Goal: Task Accomplishment & Management: Complete application form

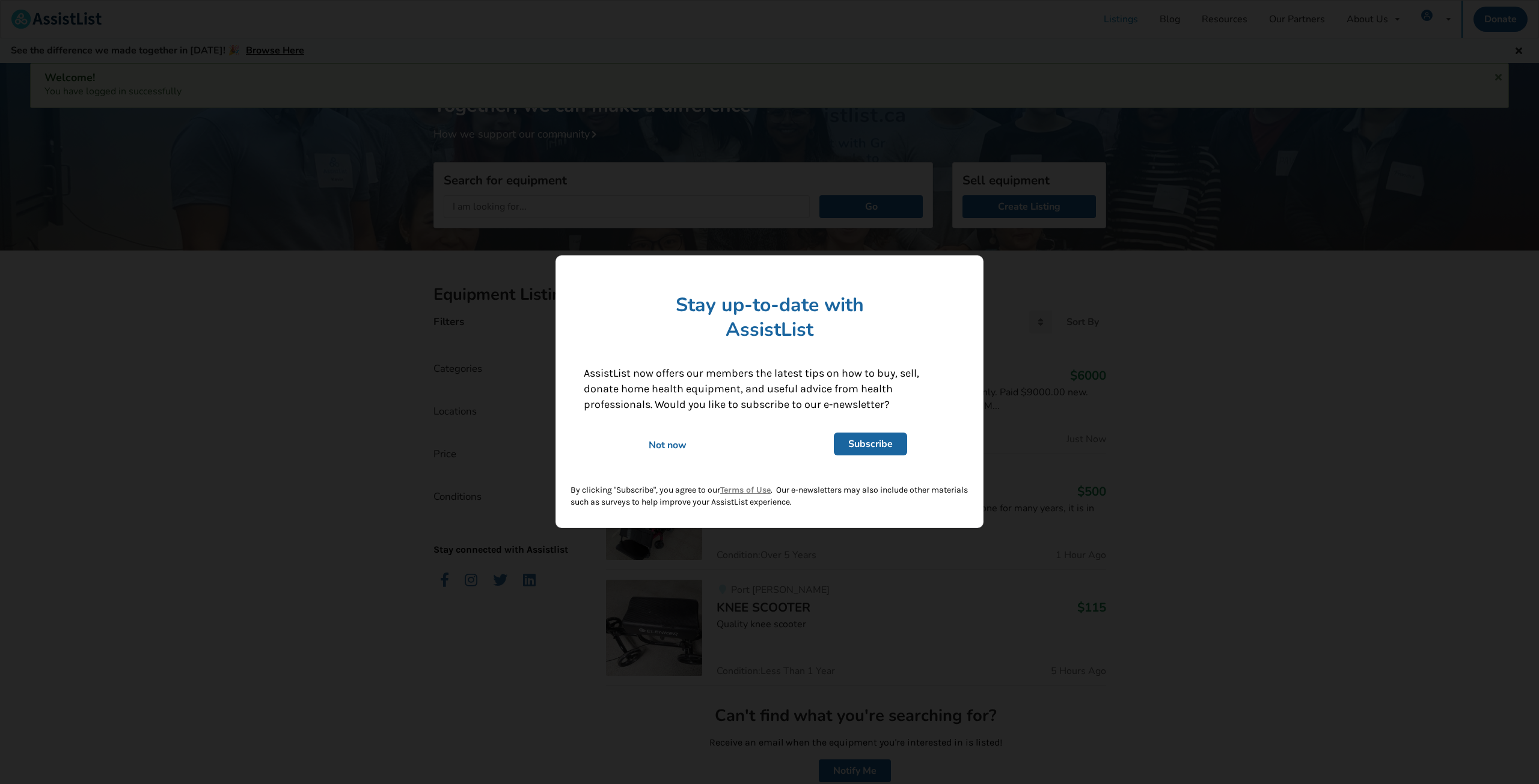
click at [668, 442] on div "Not now" at bounding box center [668, 445] width 185 height 13
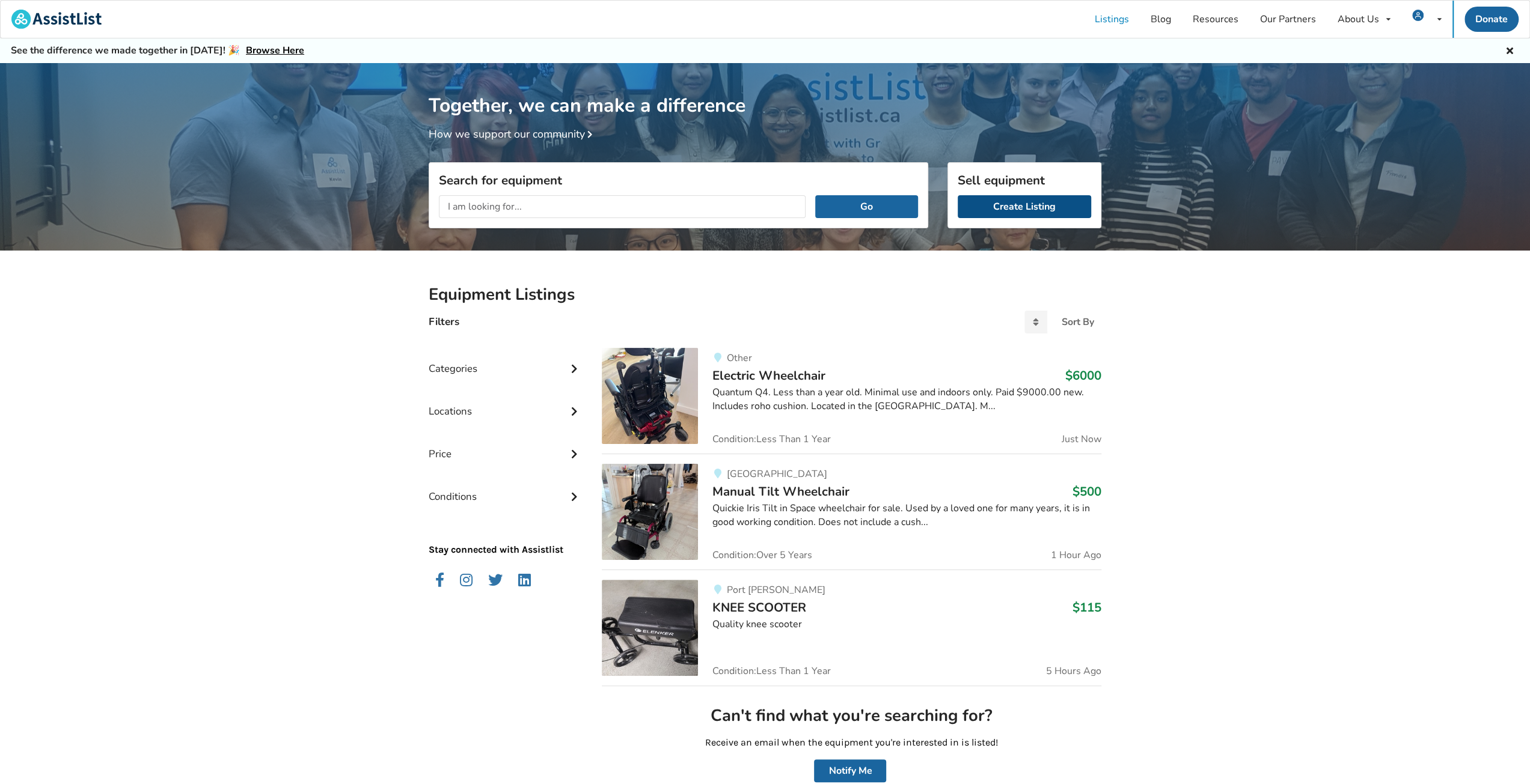
click at [1030, 214] on link "Create Listing" at bounding box center [1024, 207] width 133 height 23
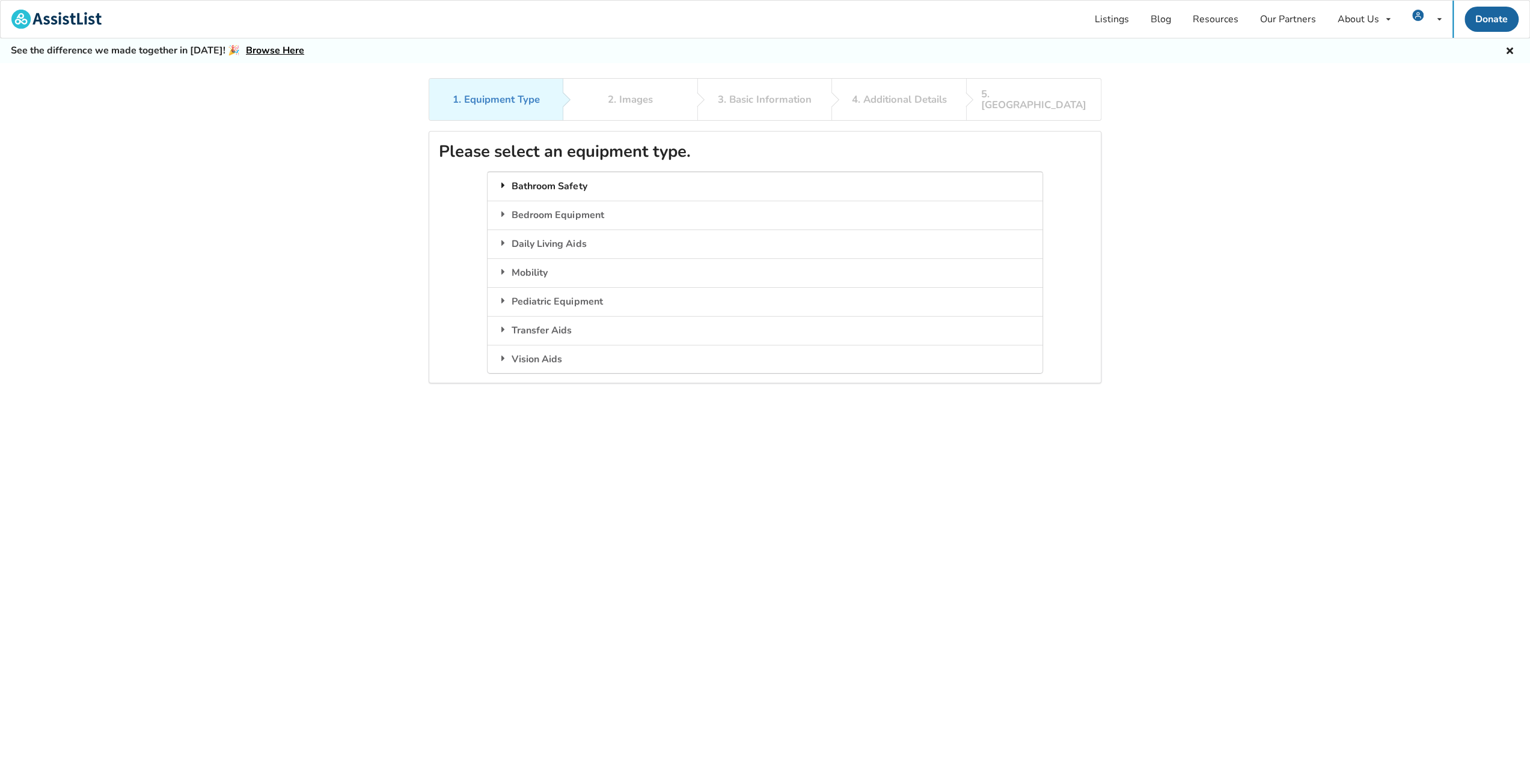
click at [566, 179] on div "Bathroom Safety" at bounding box center [765, 186] width 554 height 29
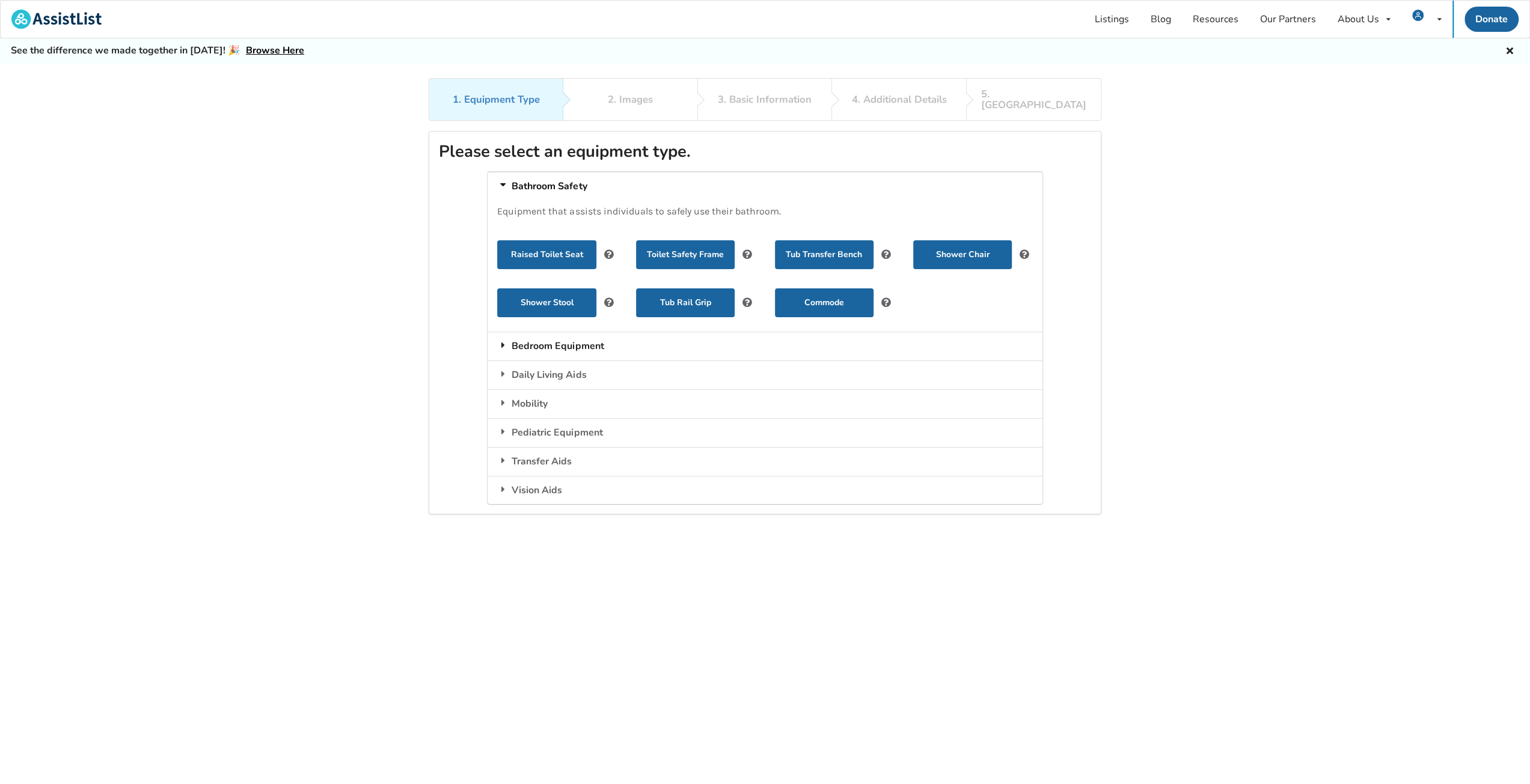
click at [519, 337] on div "Bedroom Equipment" at bounding box center [765, 346] width 554 height 29
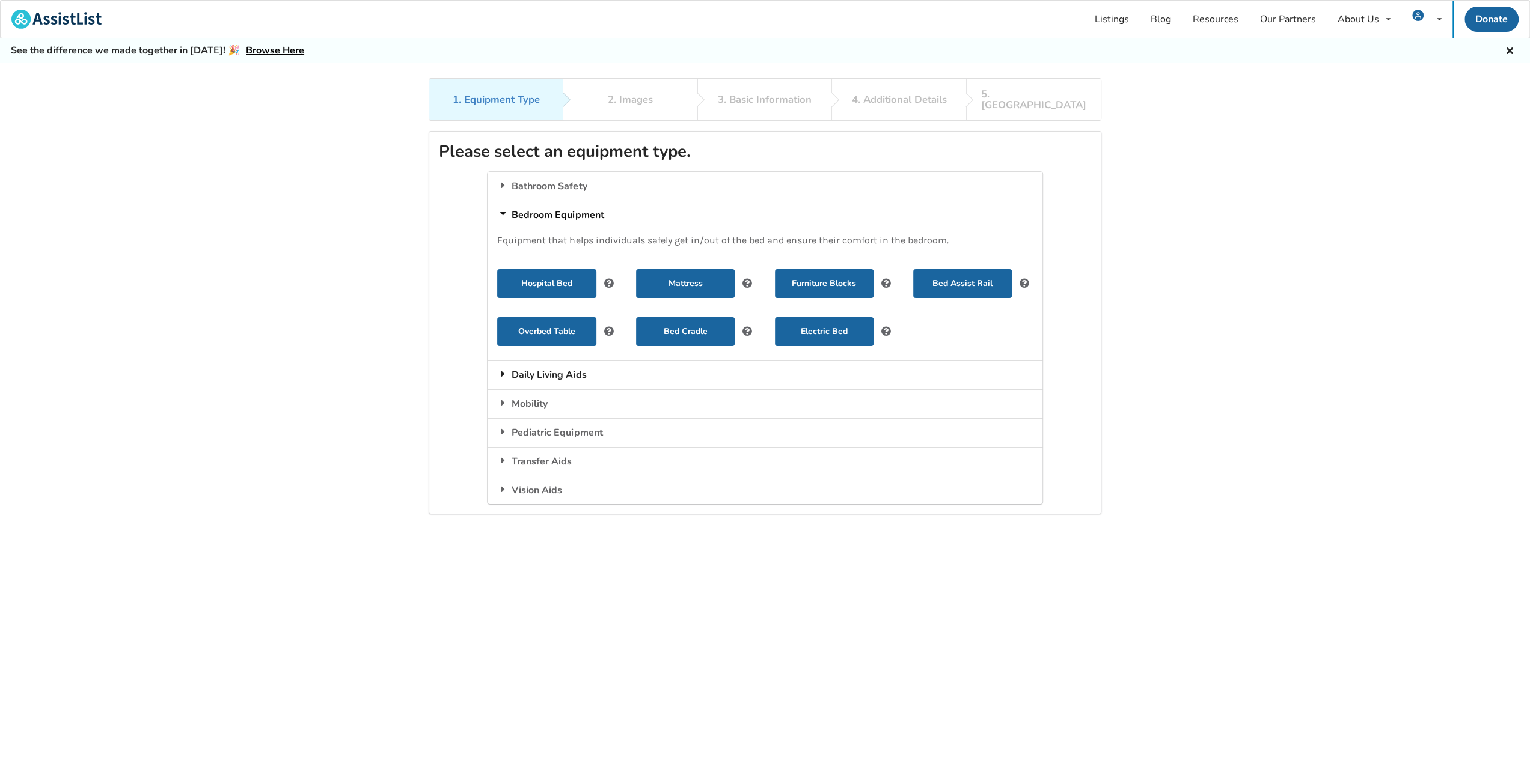
click at [532, 373] on div "Daily Living Aids" at bounding box center [765, 375] width 554 height 29
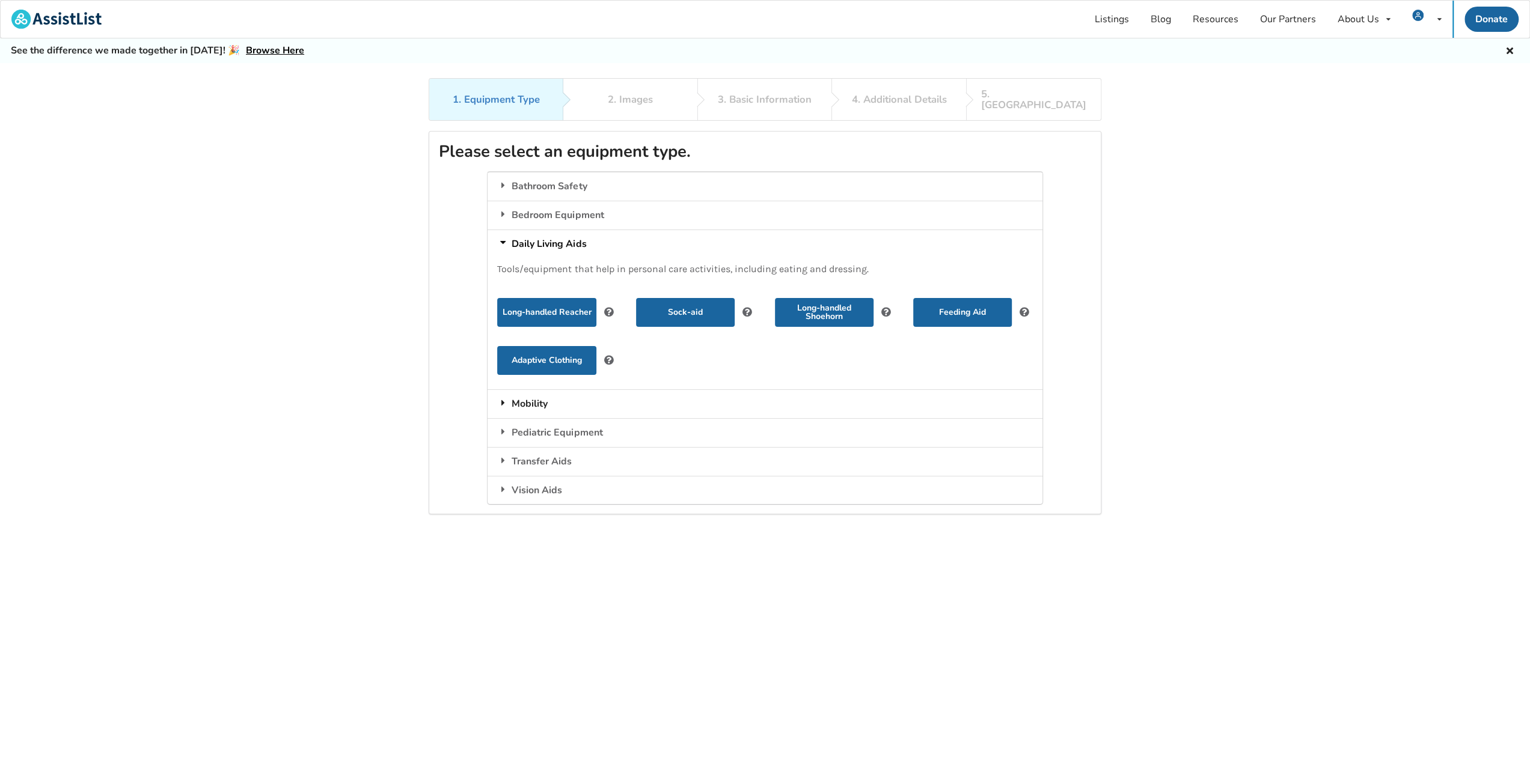
click at [534, 392] on div "Mobility" at bounding box center [765, 404] width 554 height 29
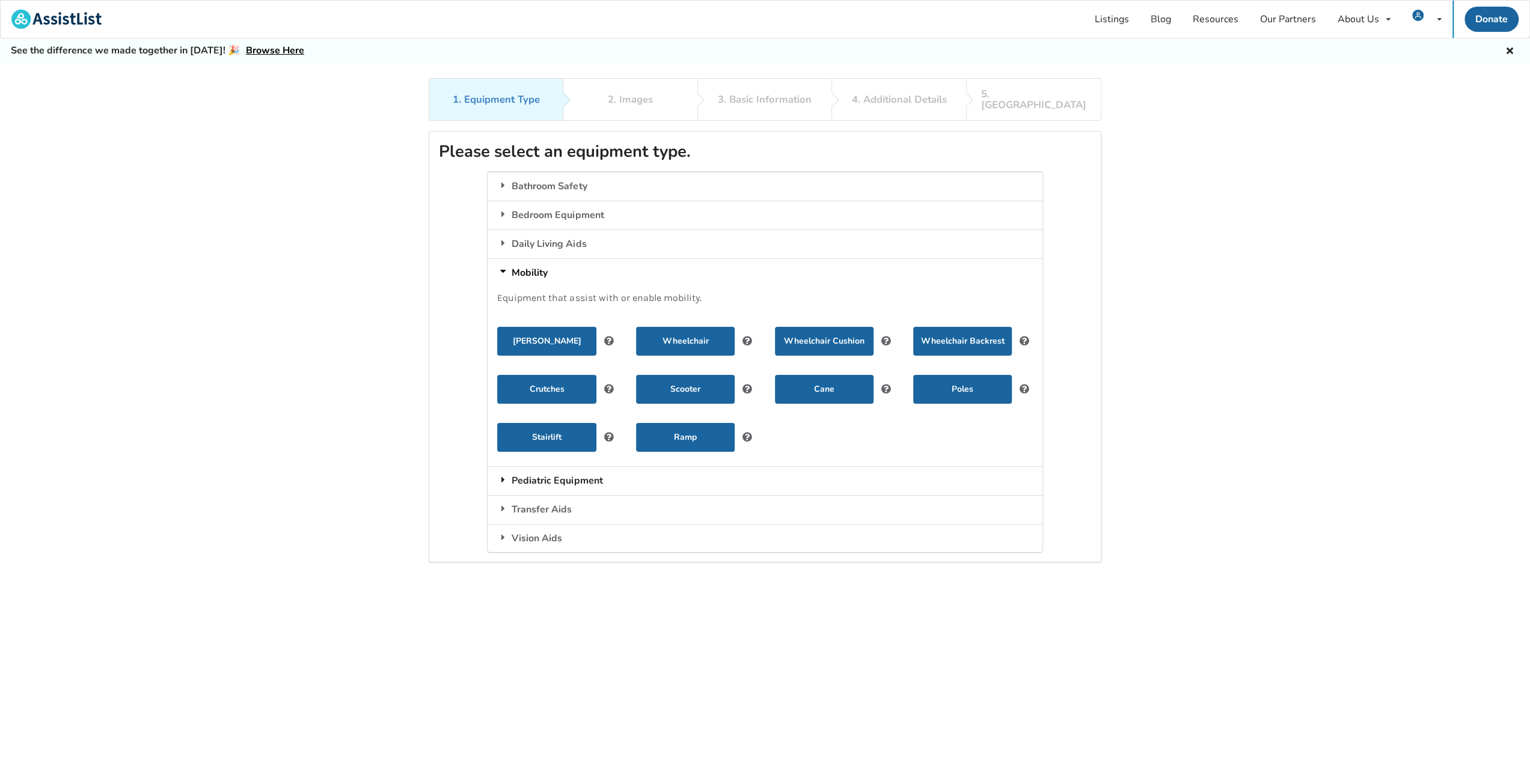
click at [542, 480] on div "Pediatric Equipment" at bounding box center [765, 481] width 554 height 29
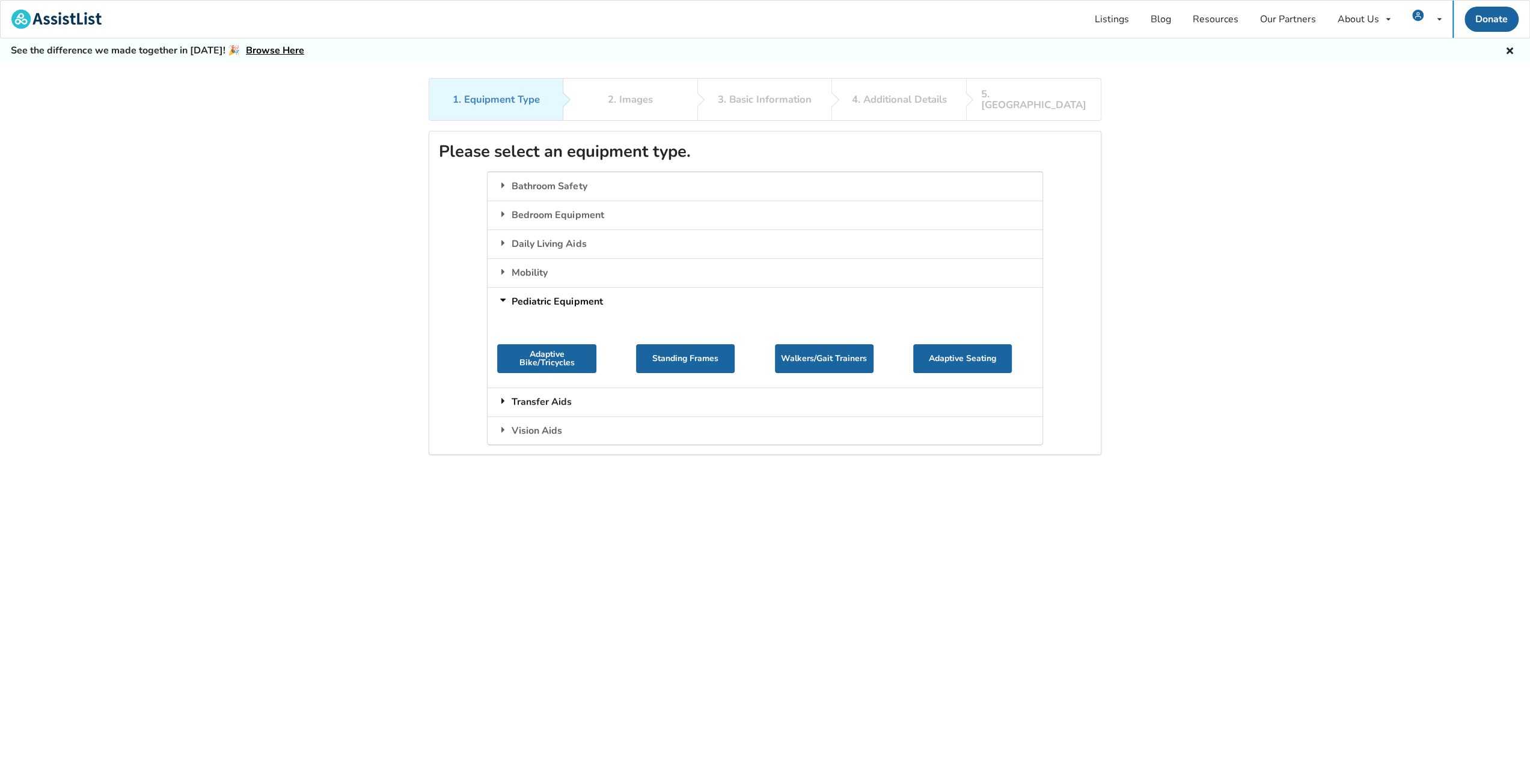
click at [531, 389] on div "Transfer Aids" at bounding box center [765, 402] width 554 height 29
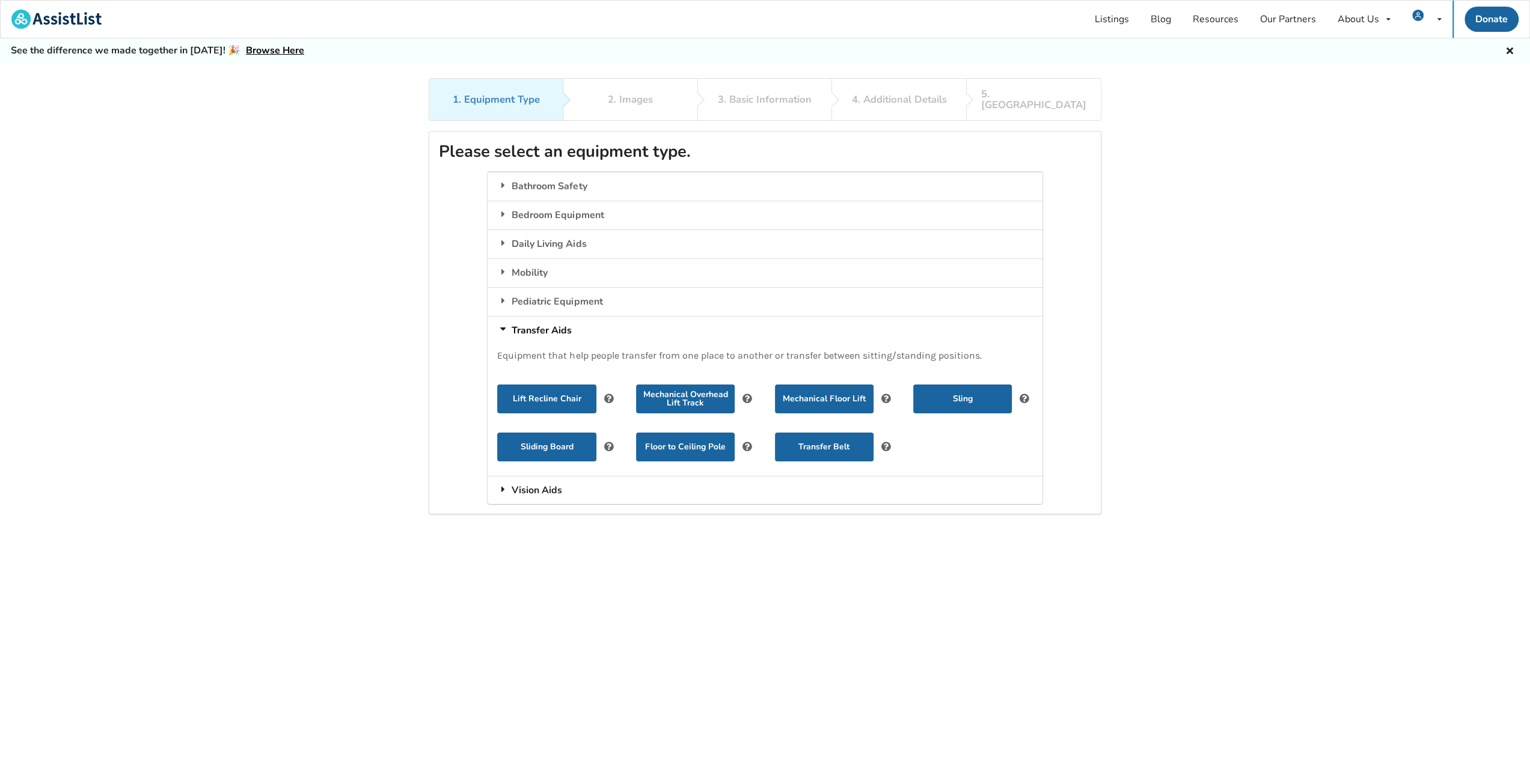
click at [525, 476] on div "Vision Aids" at bounding box center [765, 490] width 554 height 29
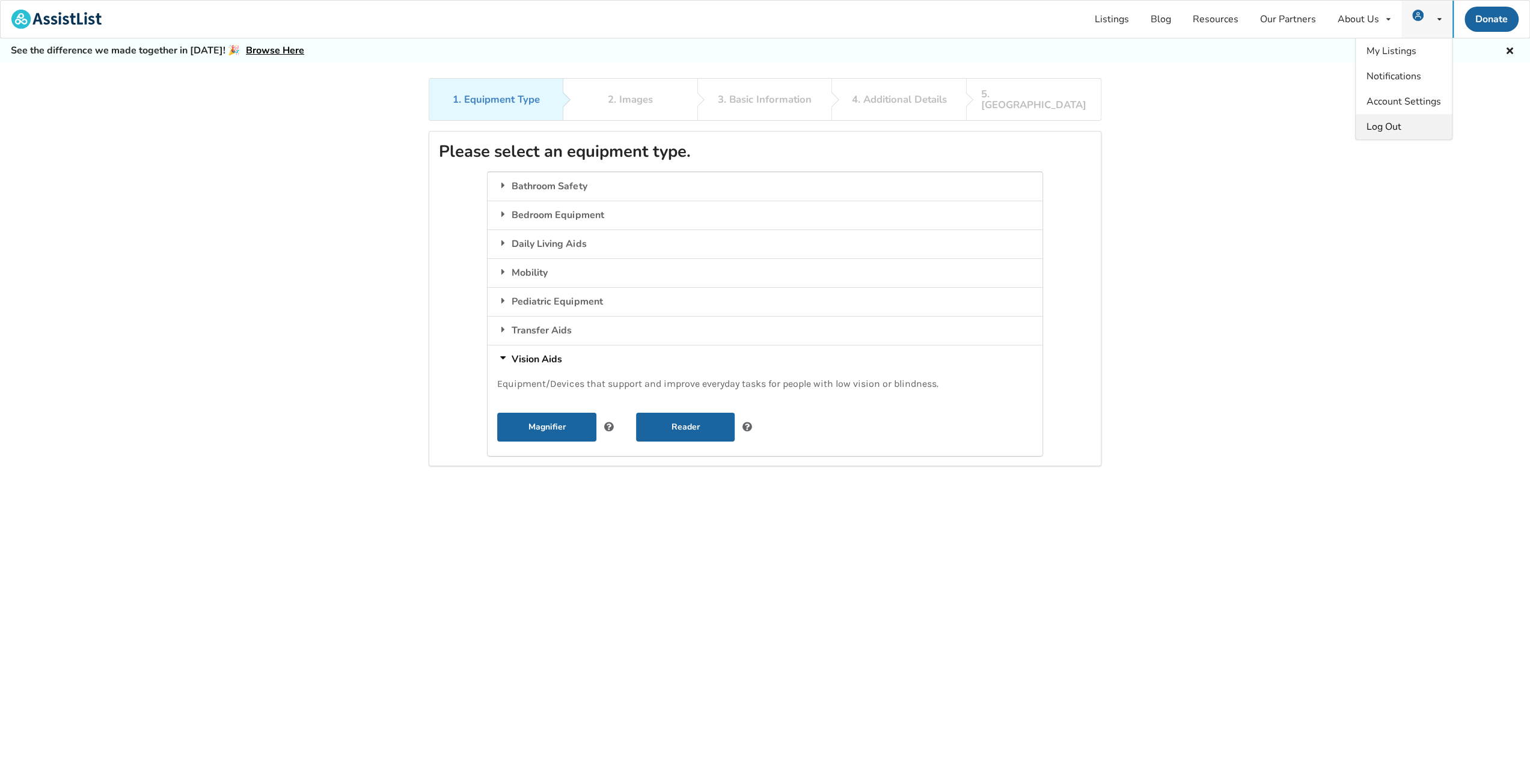
click at [1370, 127] on span "Log Out" at bounding box center [1384, 126] width 35 height 13
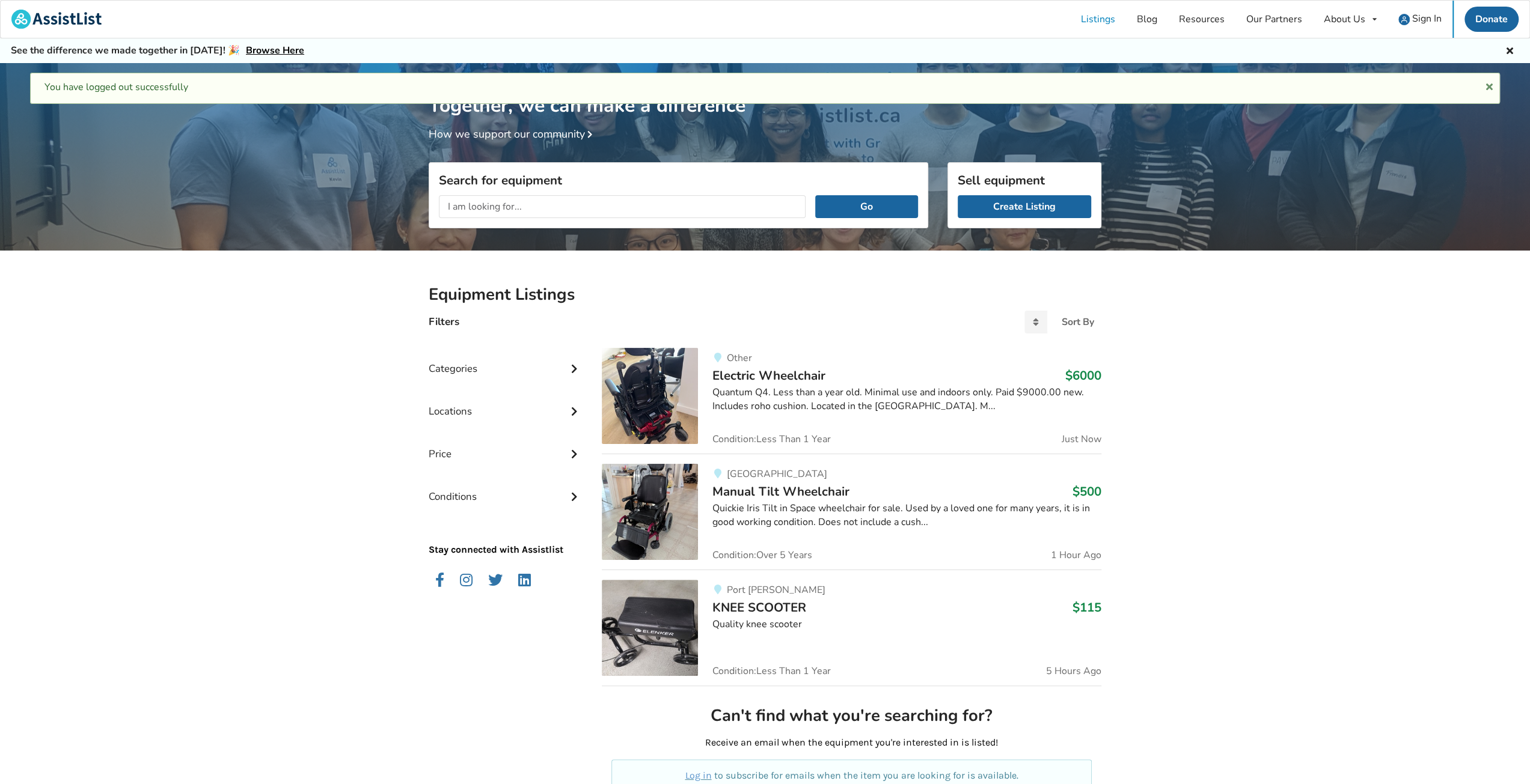
scroll to position [174, 0]
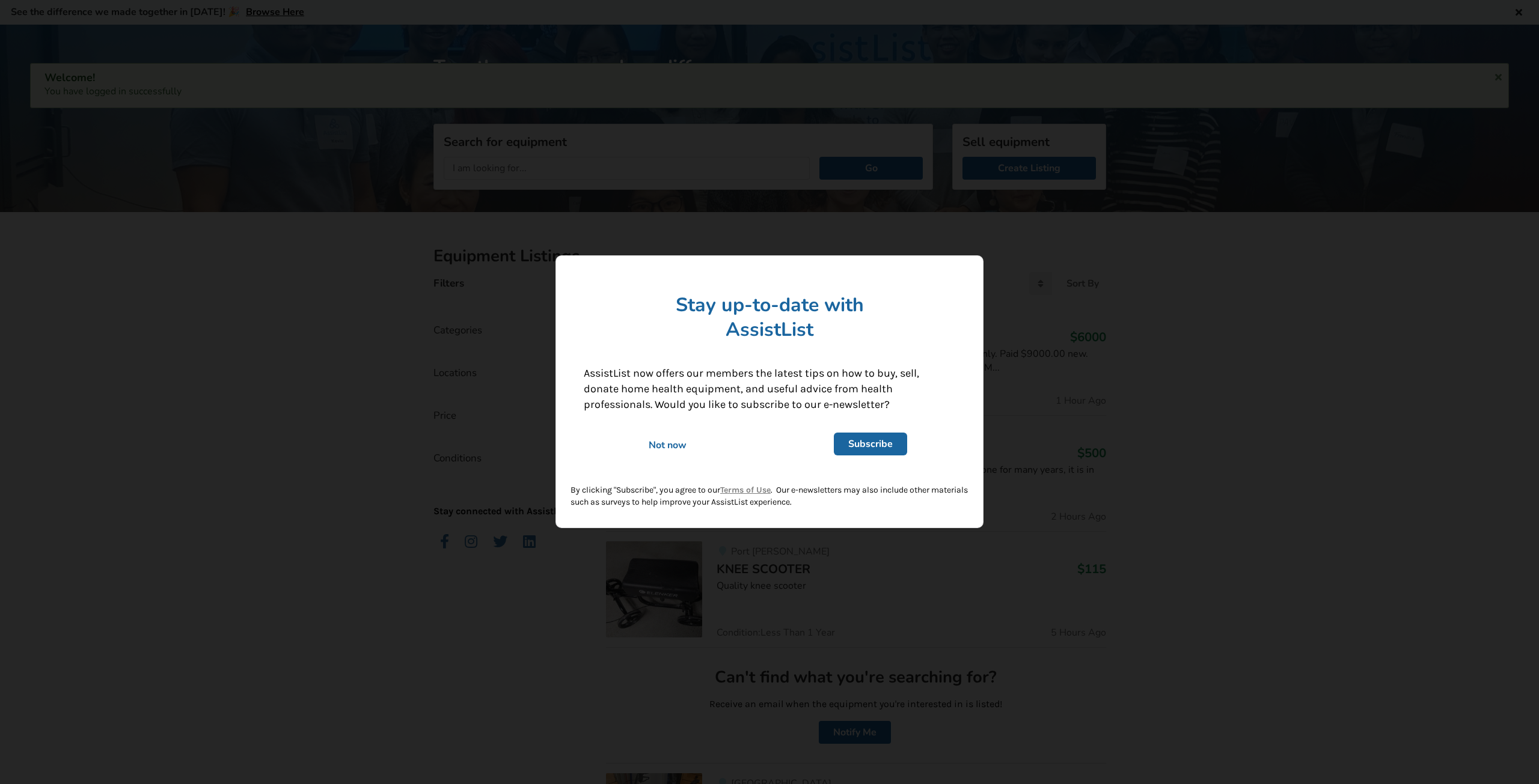
click at [660, 443] on div "Not now" at bounding box center [668, 445] width 185 height 13
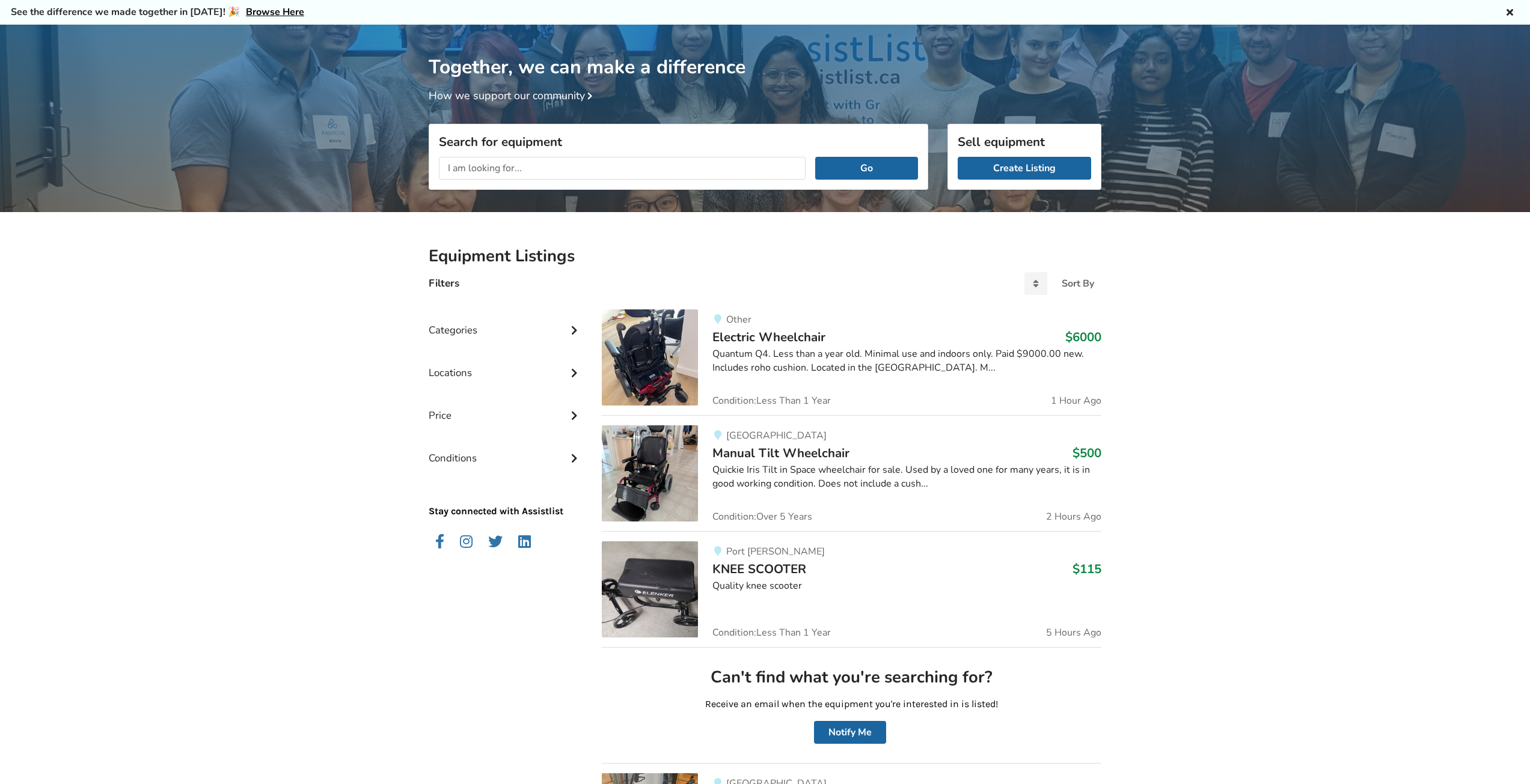
click at [524, 330] on div "Categories" at bounding box center [505, 321] width 154 height 42
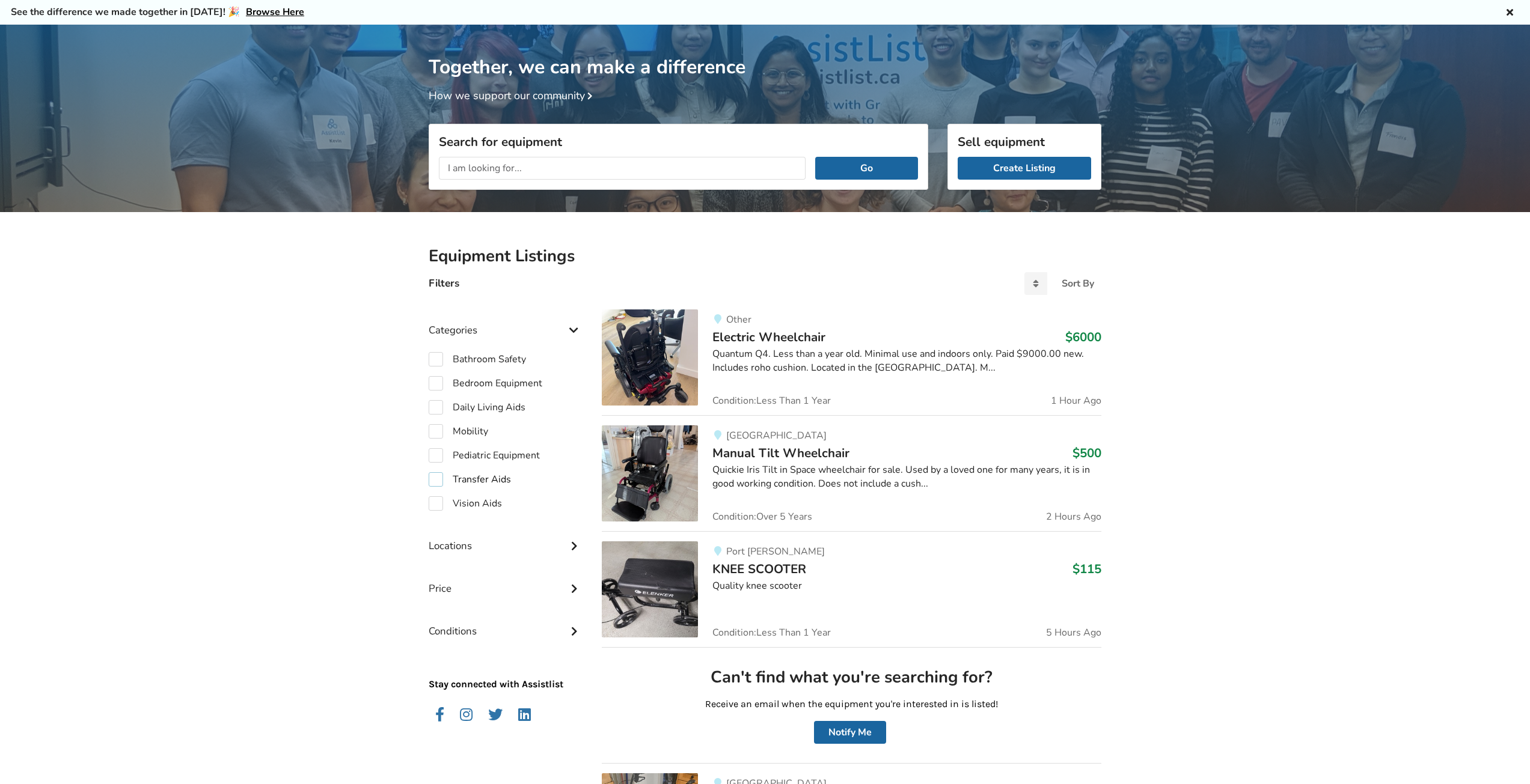
click at [438, 478] on label "Transfer Aids" at bounding box center [469, 479] width 83 height 14
checkbox input "true"
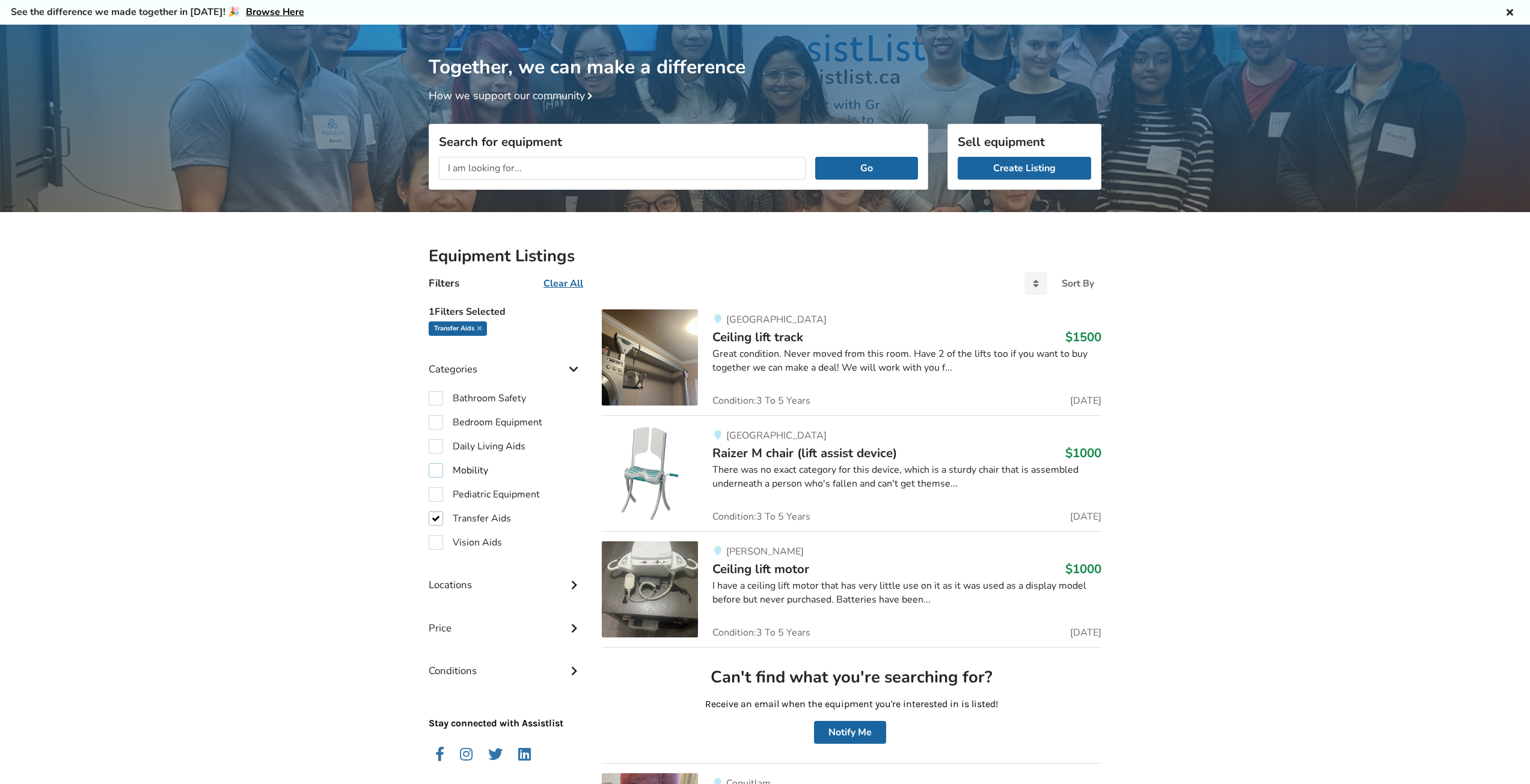
click at [434, 472] on label "Mobility" at bounding box center [458, 470] width 60 height 14
checkbox input "true"
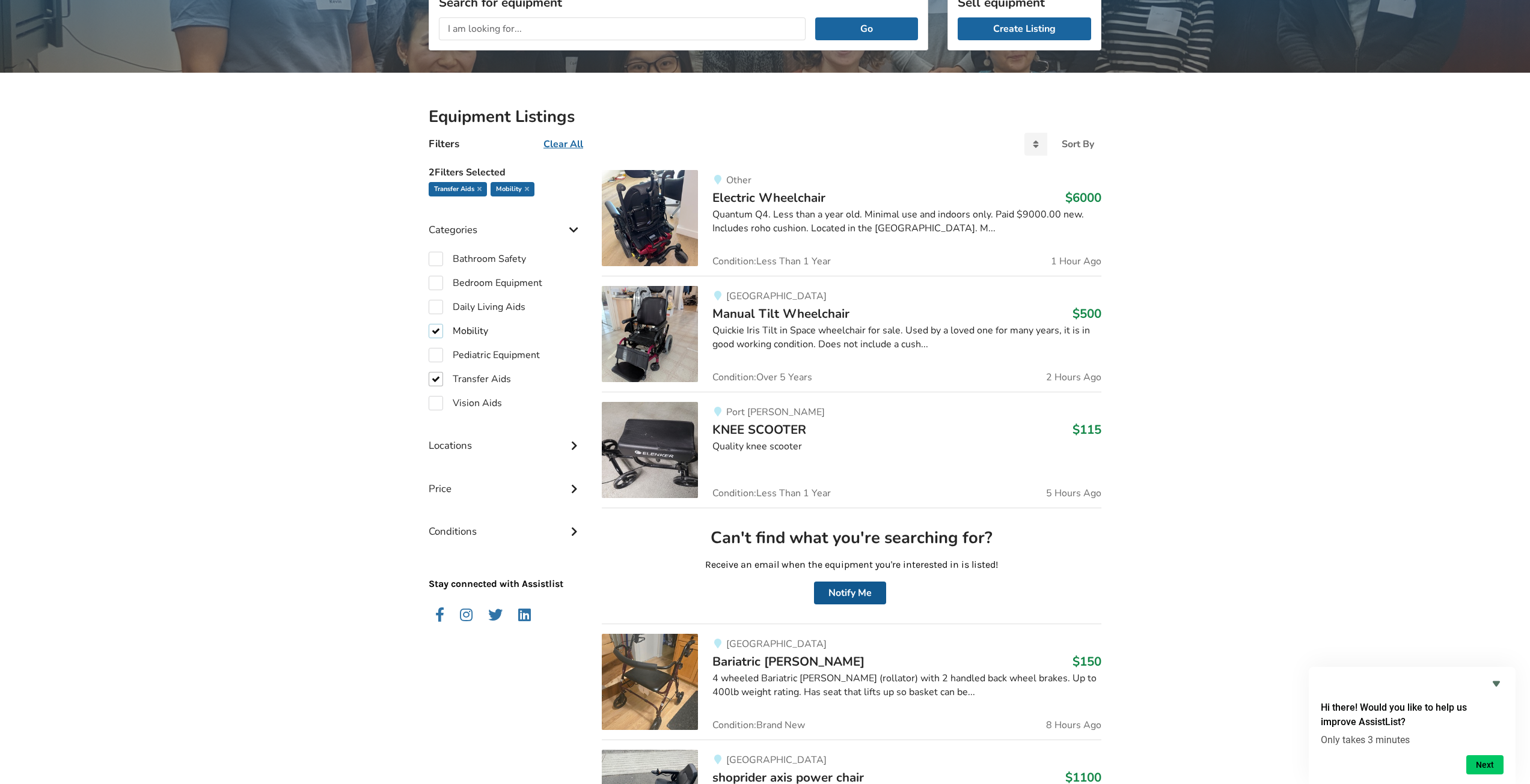
scroll to position [159, 0]
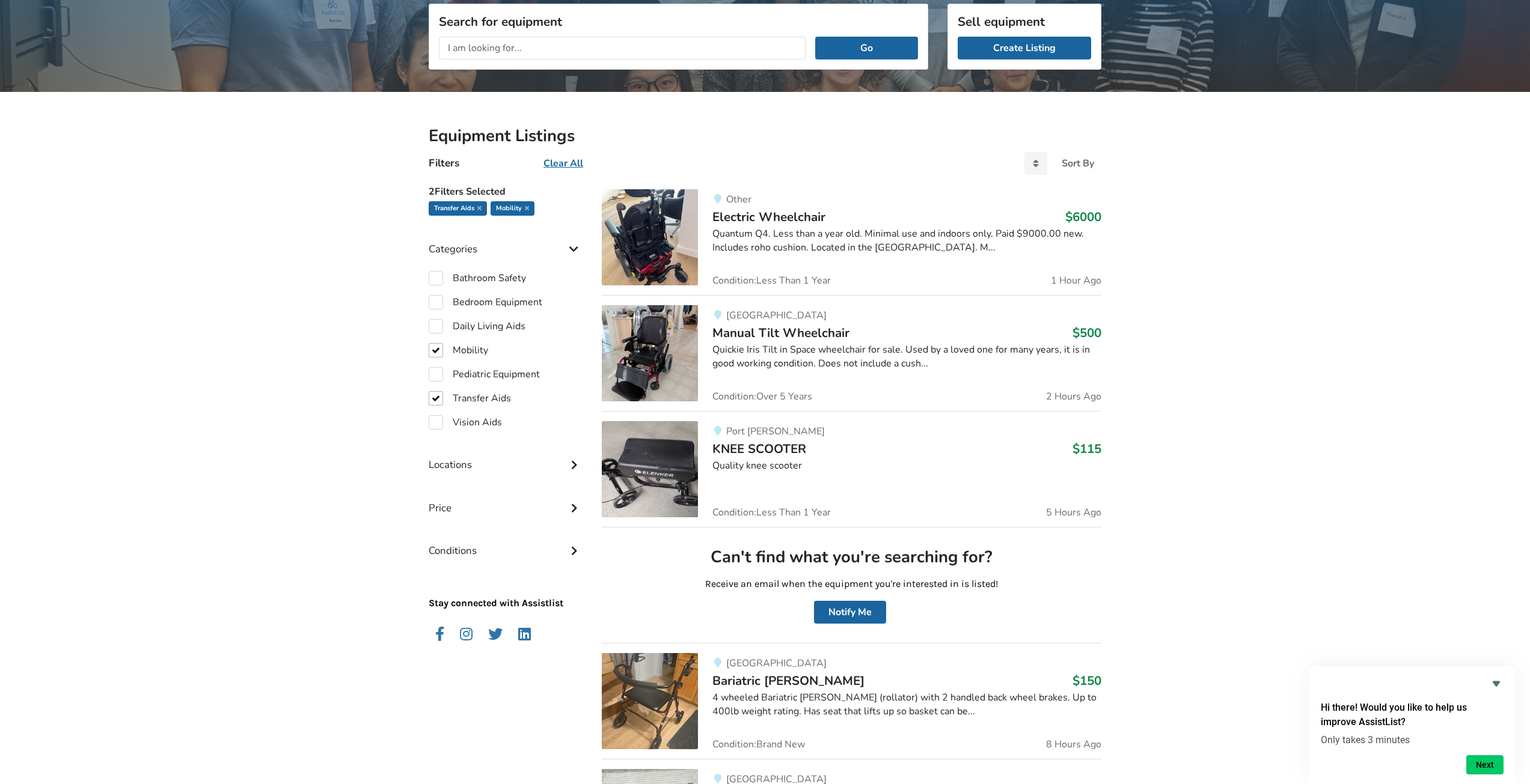
click at [535, 468] on div "Locations" at bounding box center [505, 456] width 154 height 42
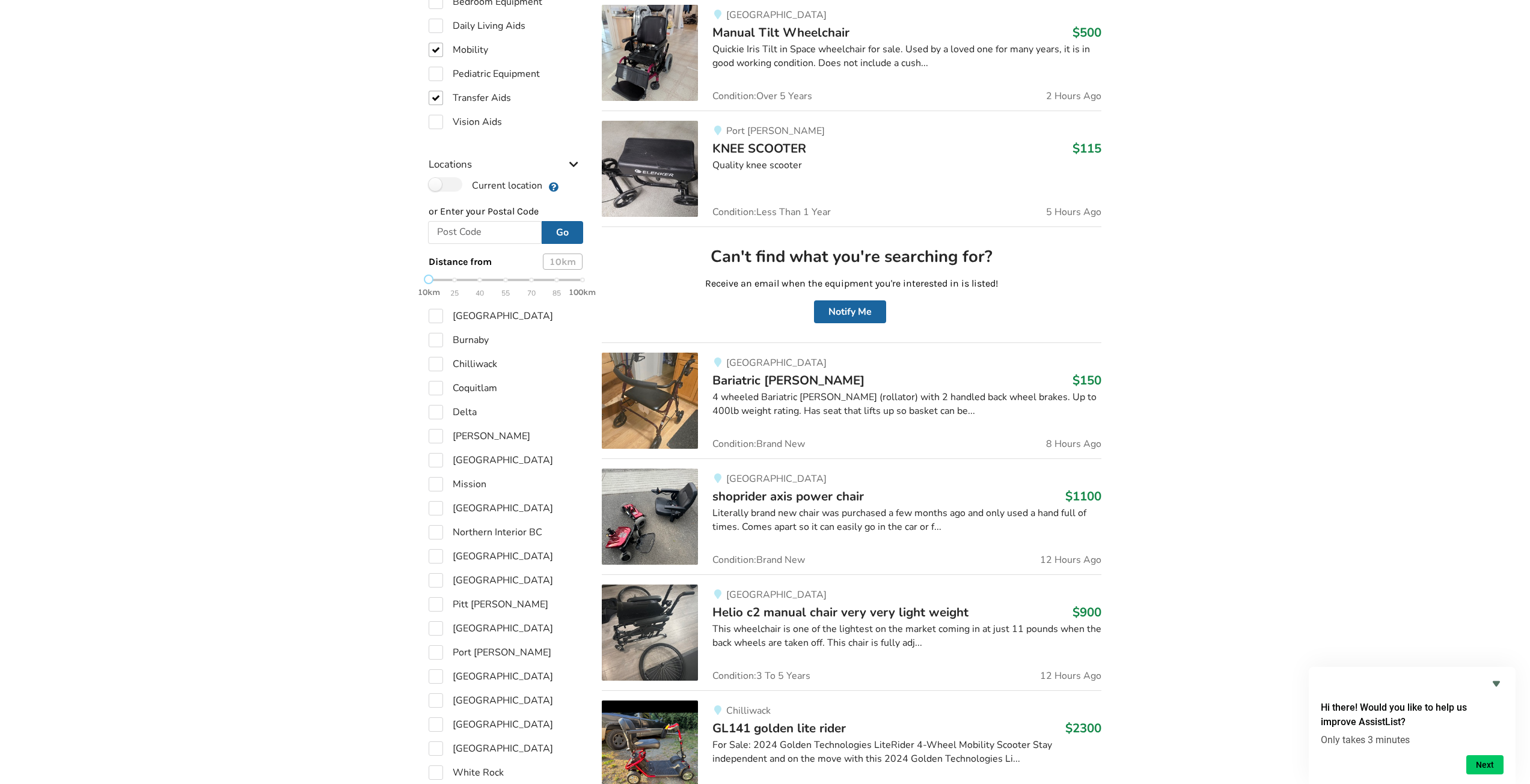
scroll to position [519, 0]
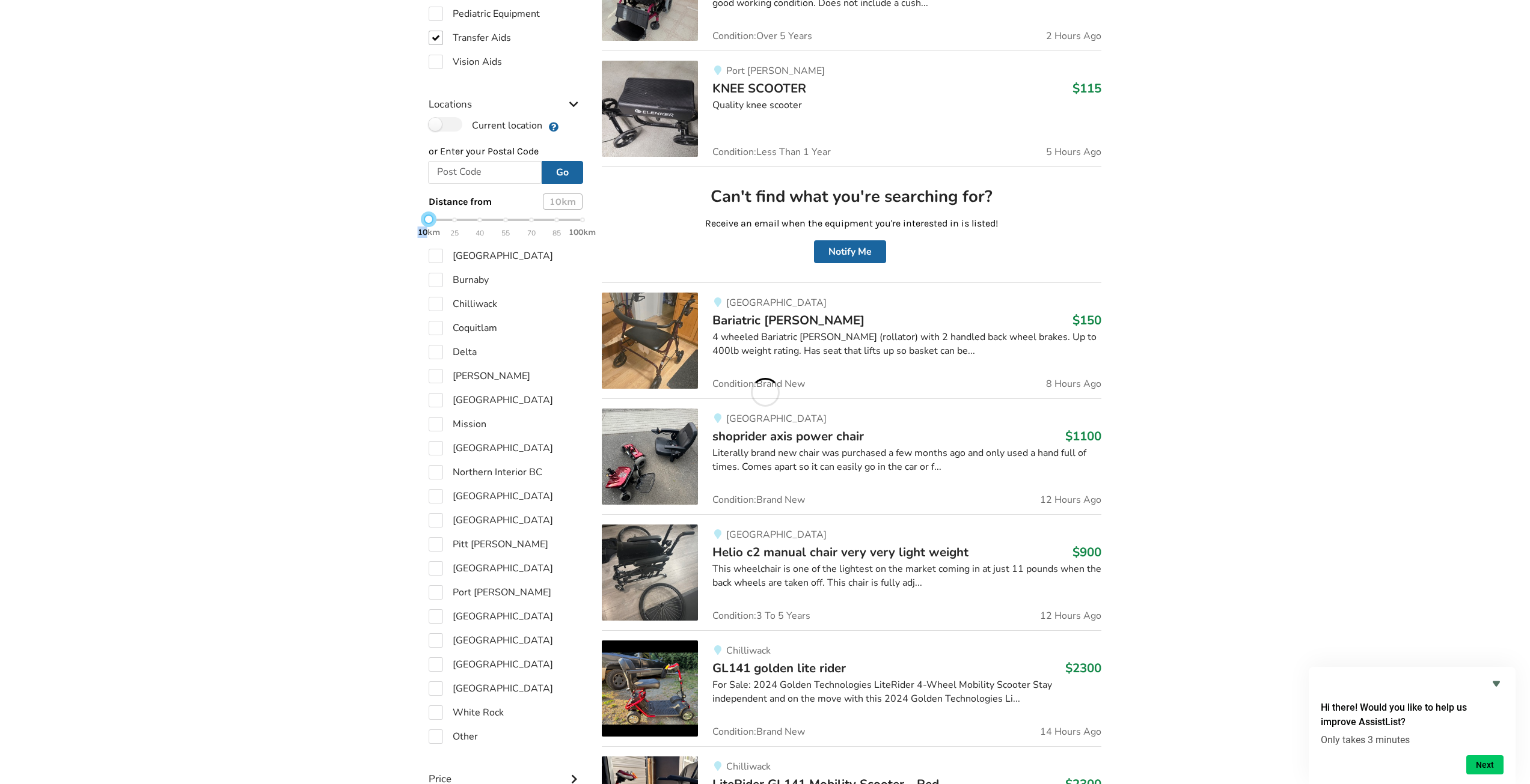
drag, startPoint x: 431, startPoint y: 224, endPoint x: 425, endPoint y: 227, distance: 6.7
click at [428, 227] on div "10km 25 40 55 70 85 100km" at bounding box center [505, 226] width 154 height 21
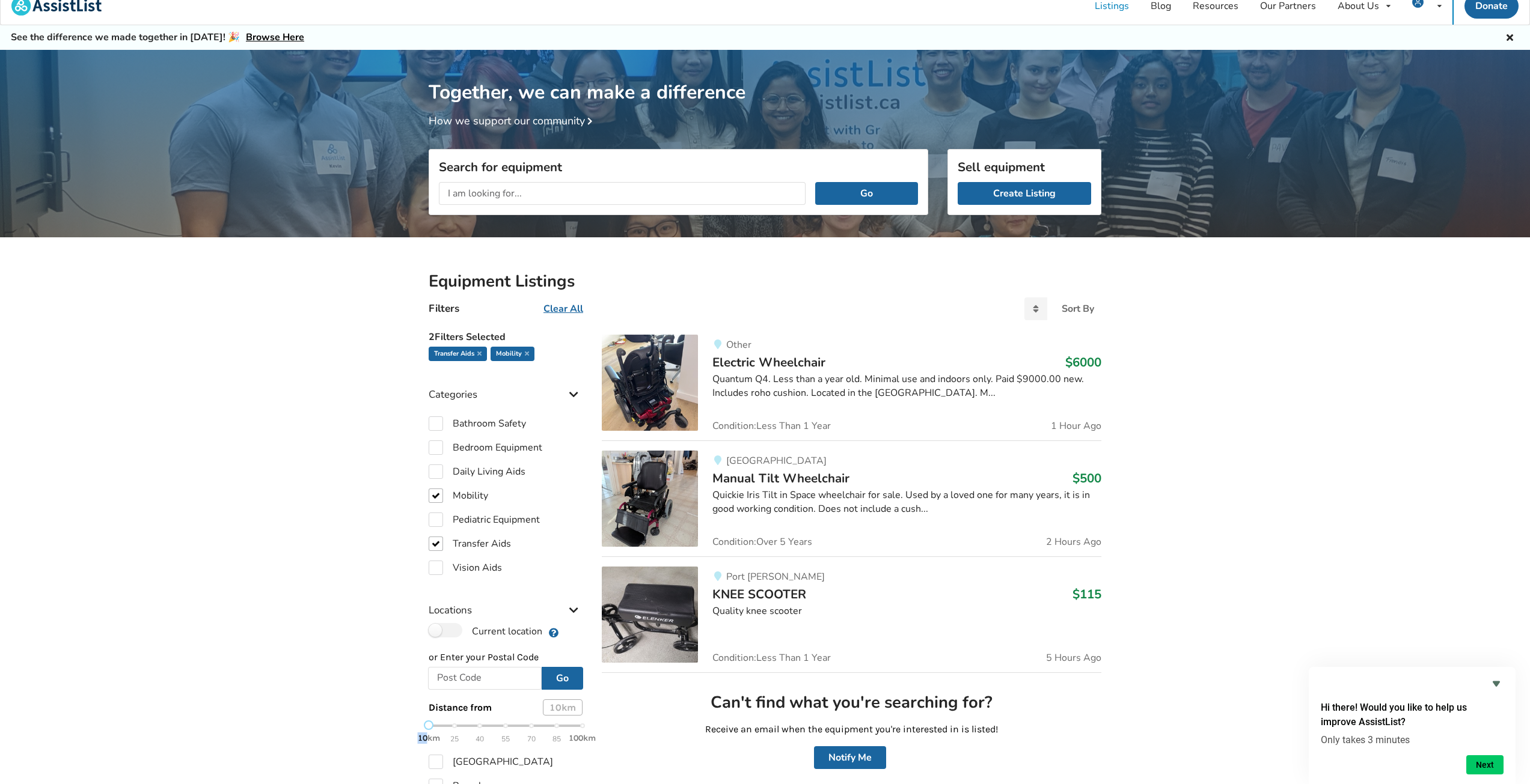
scroll to position [0, 0]
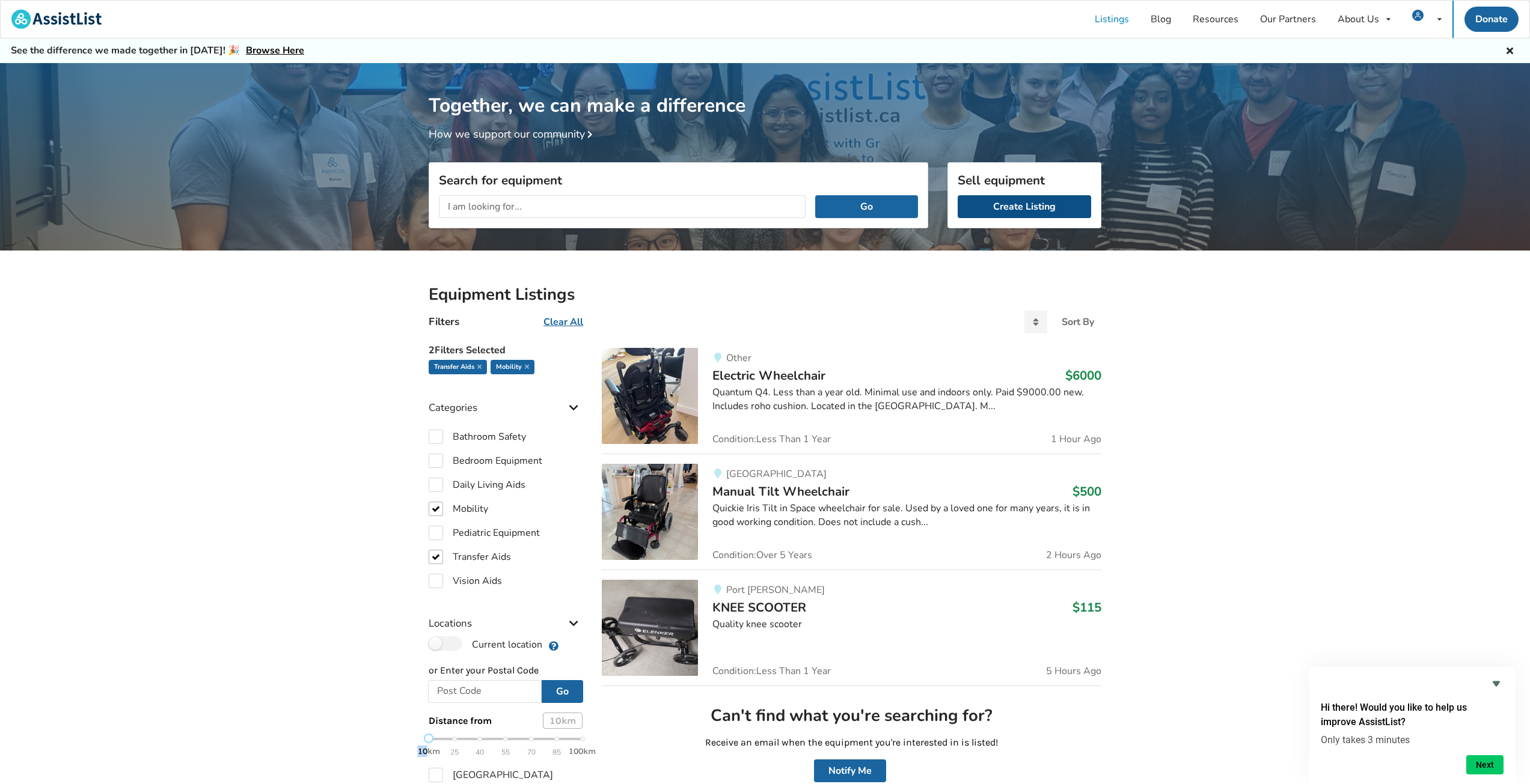
click at [1066, 210] on link "Create Listing" at bounding box center [1024, 207] width 133 height 23
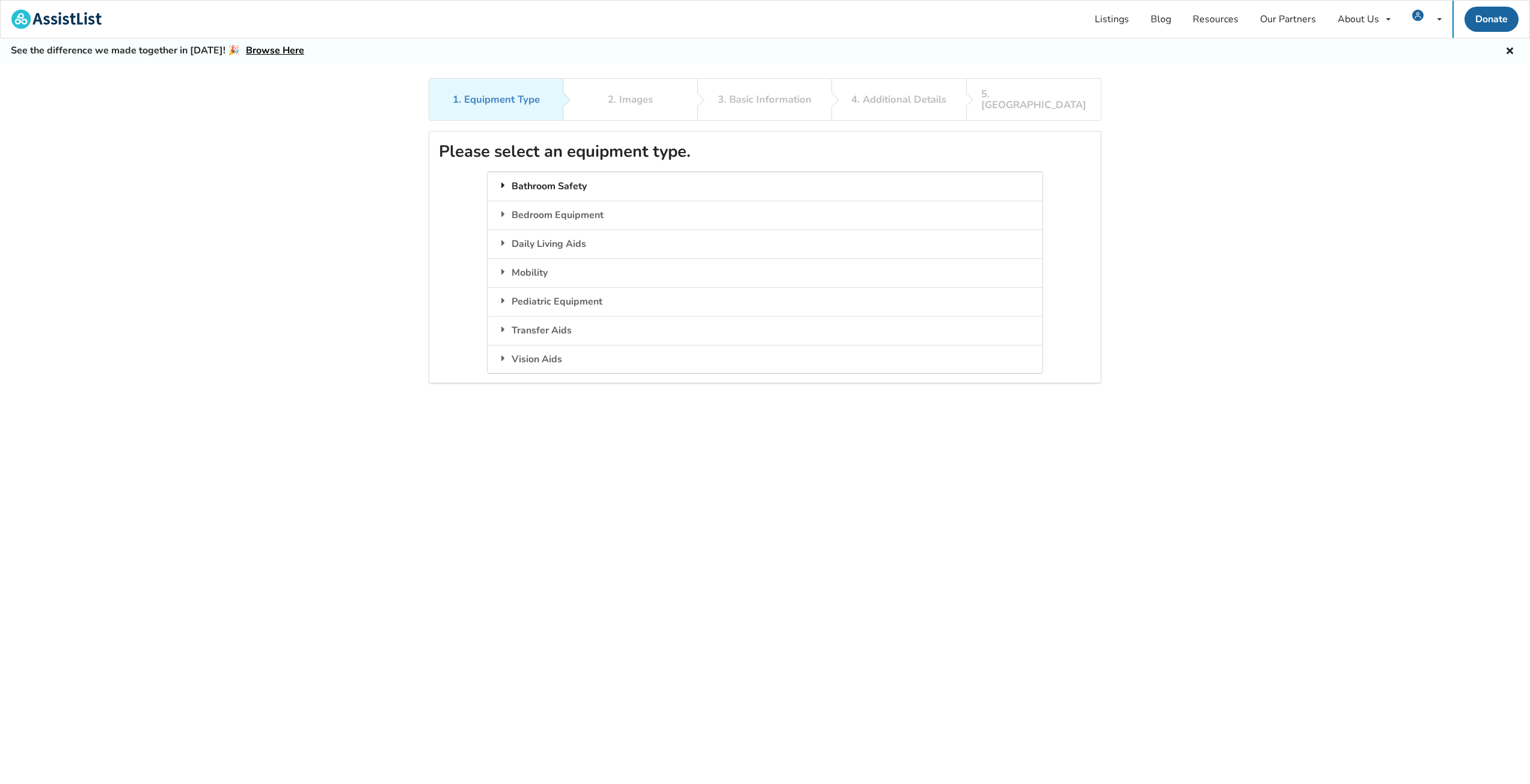
click at [581, 179] on div "Bathroom Safety" at bounding box center [765, 186] width 554 height 29
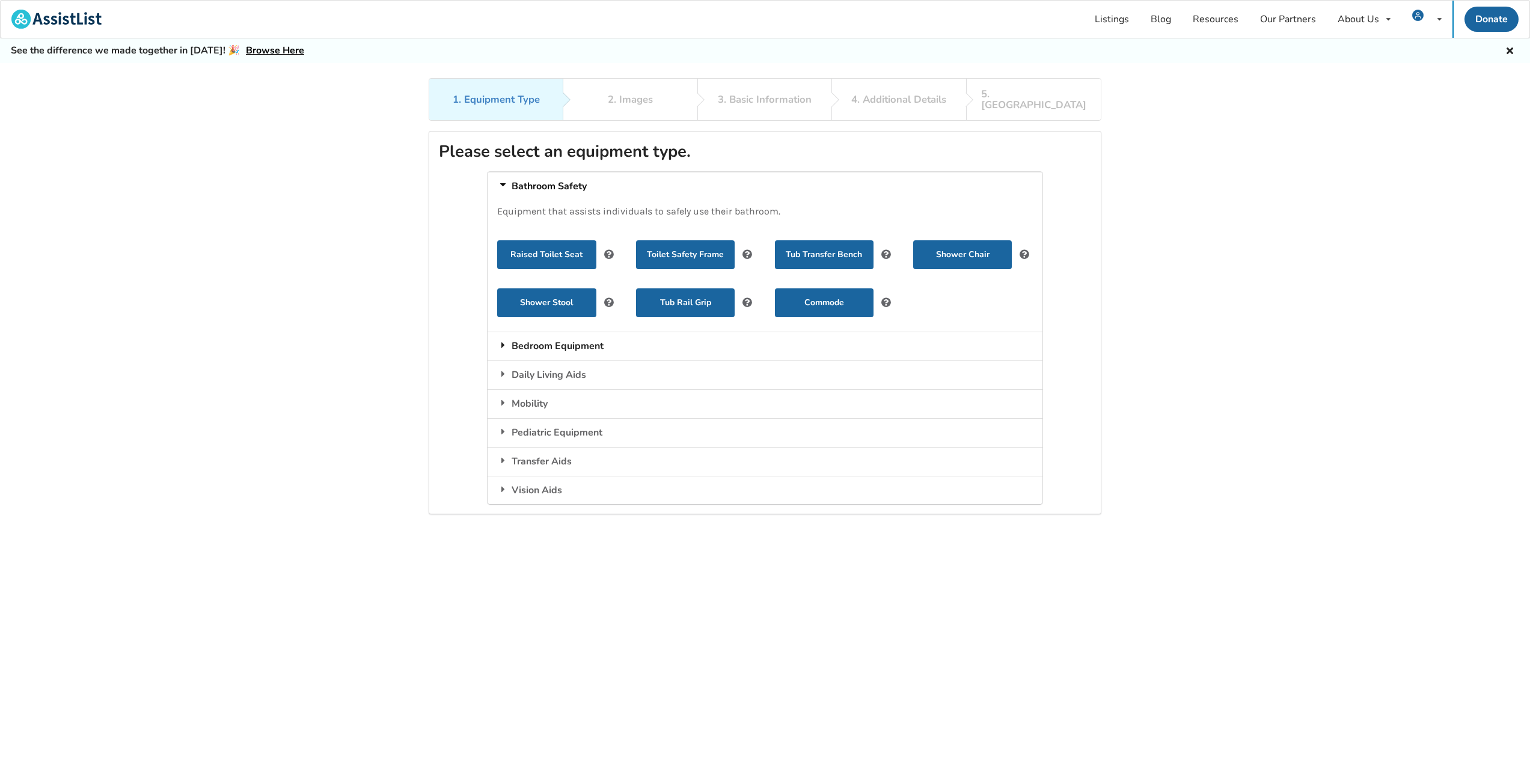
click at [556, 331] on div "Bedroom Equipment" at bounding box center [765, 346] width 554 height 29
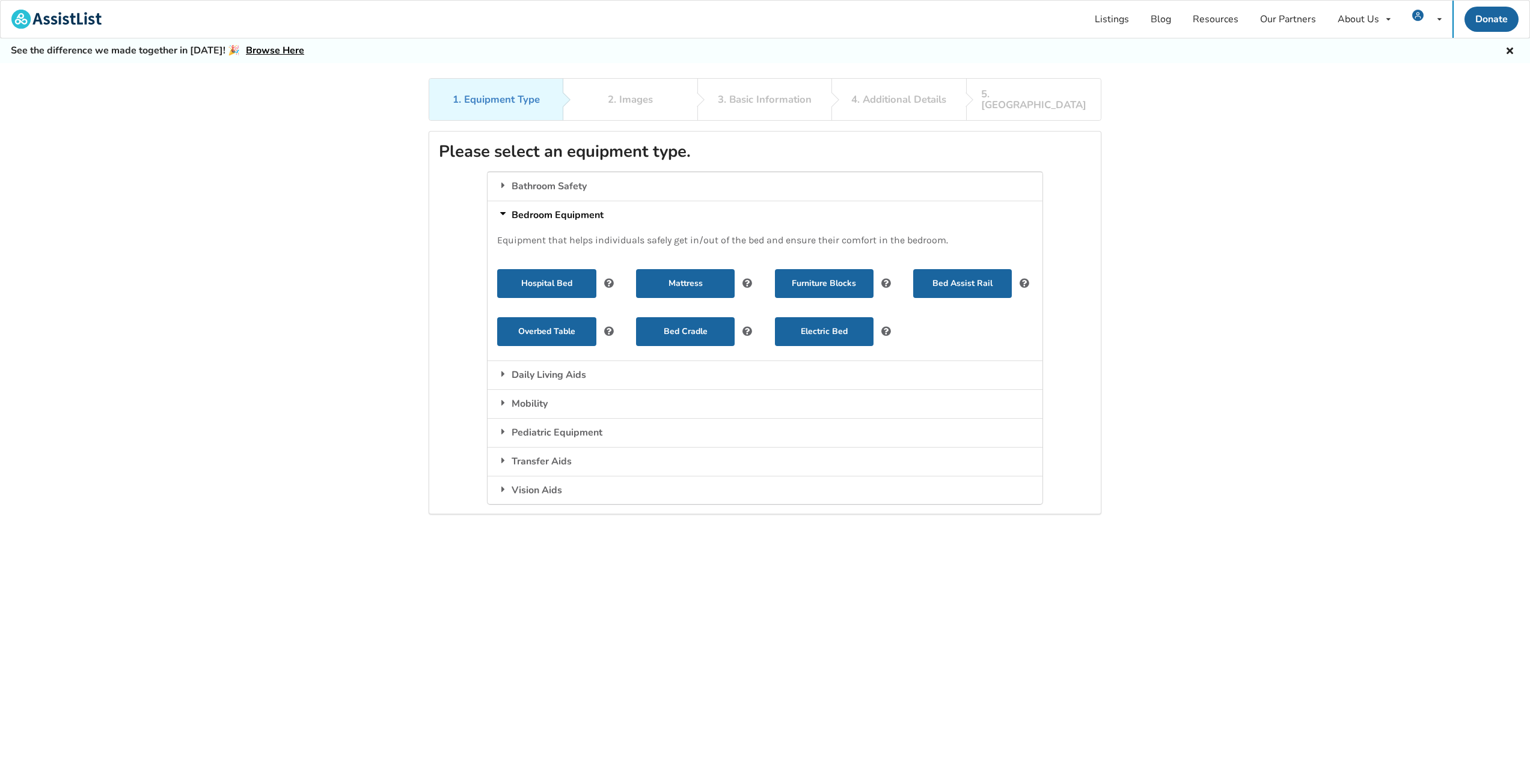
click at [1256, 285] on div "1. Equipment Type 2. Images 3. Basic Information 4. Additional Details 5. Previ…" at bounding box center [765, 452] width 1530 height 748
click at [1222, 26] on link "Resources" at bounding box center [1215, 19] width 67 height 37
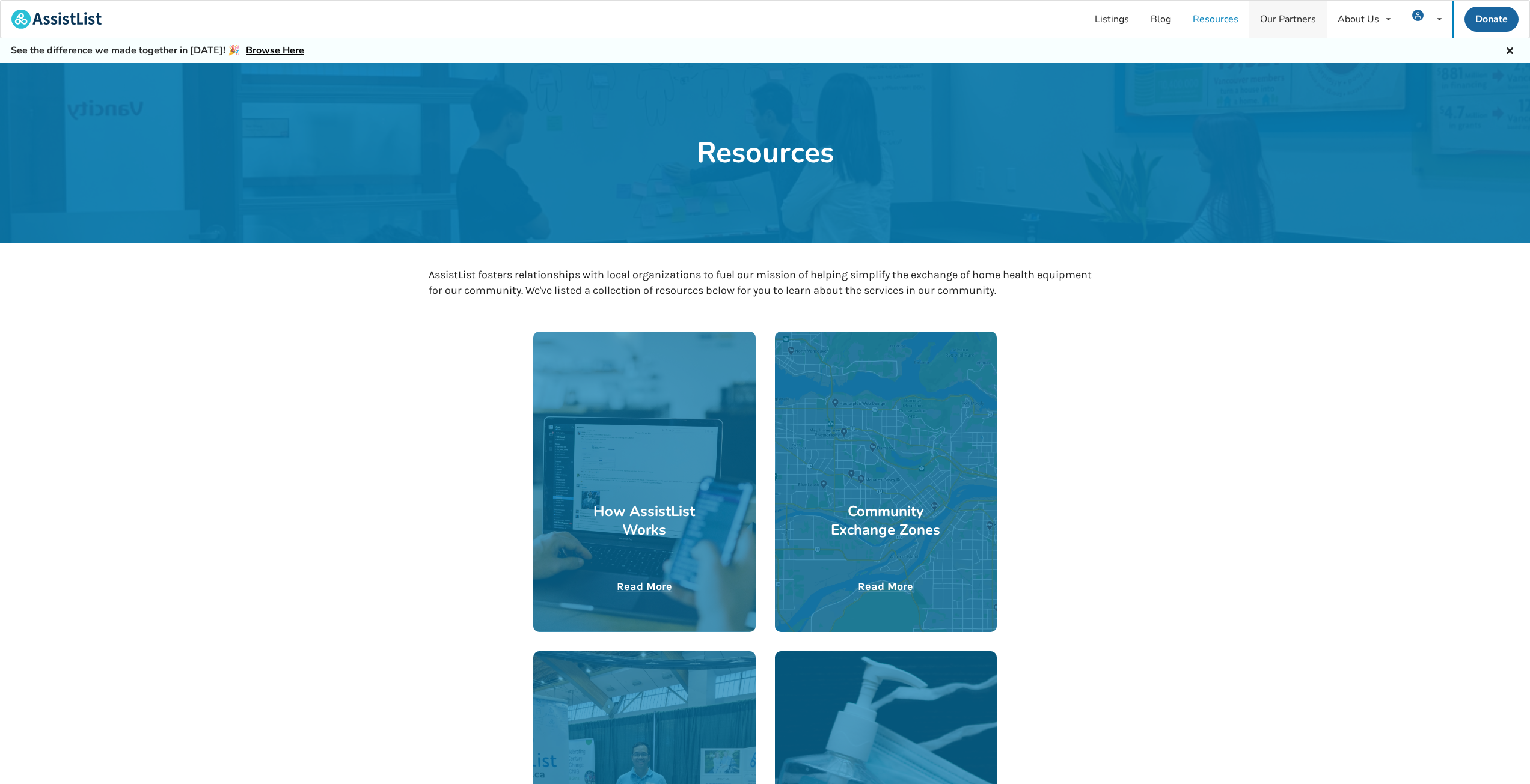
click at [1276, 22] on link "Our Partners" at bounding box center [1288, 19] width 77 height 37
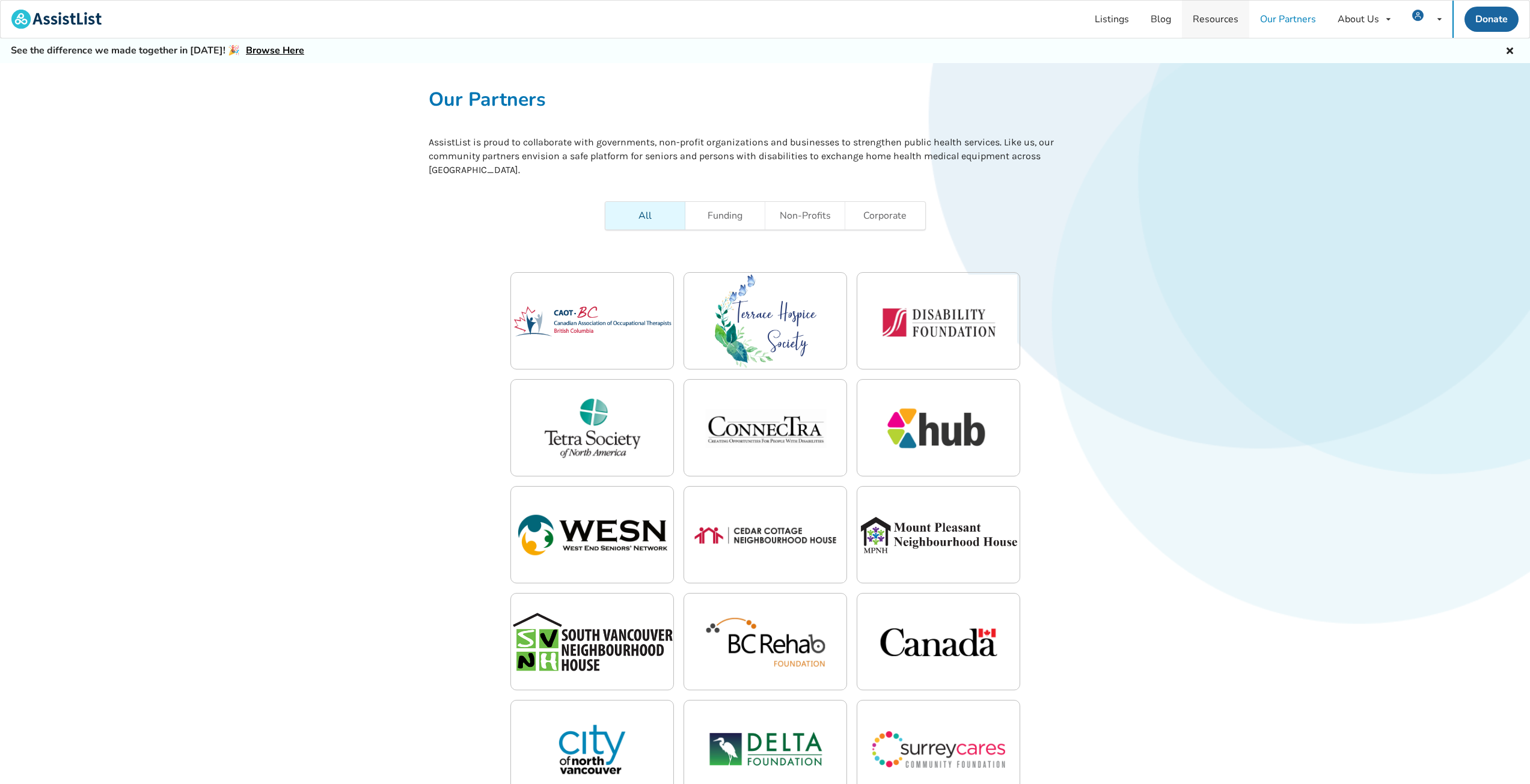
click at [1219, 11] on link "Resources" at bounding box center [1215, 19] width 67 height 37
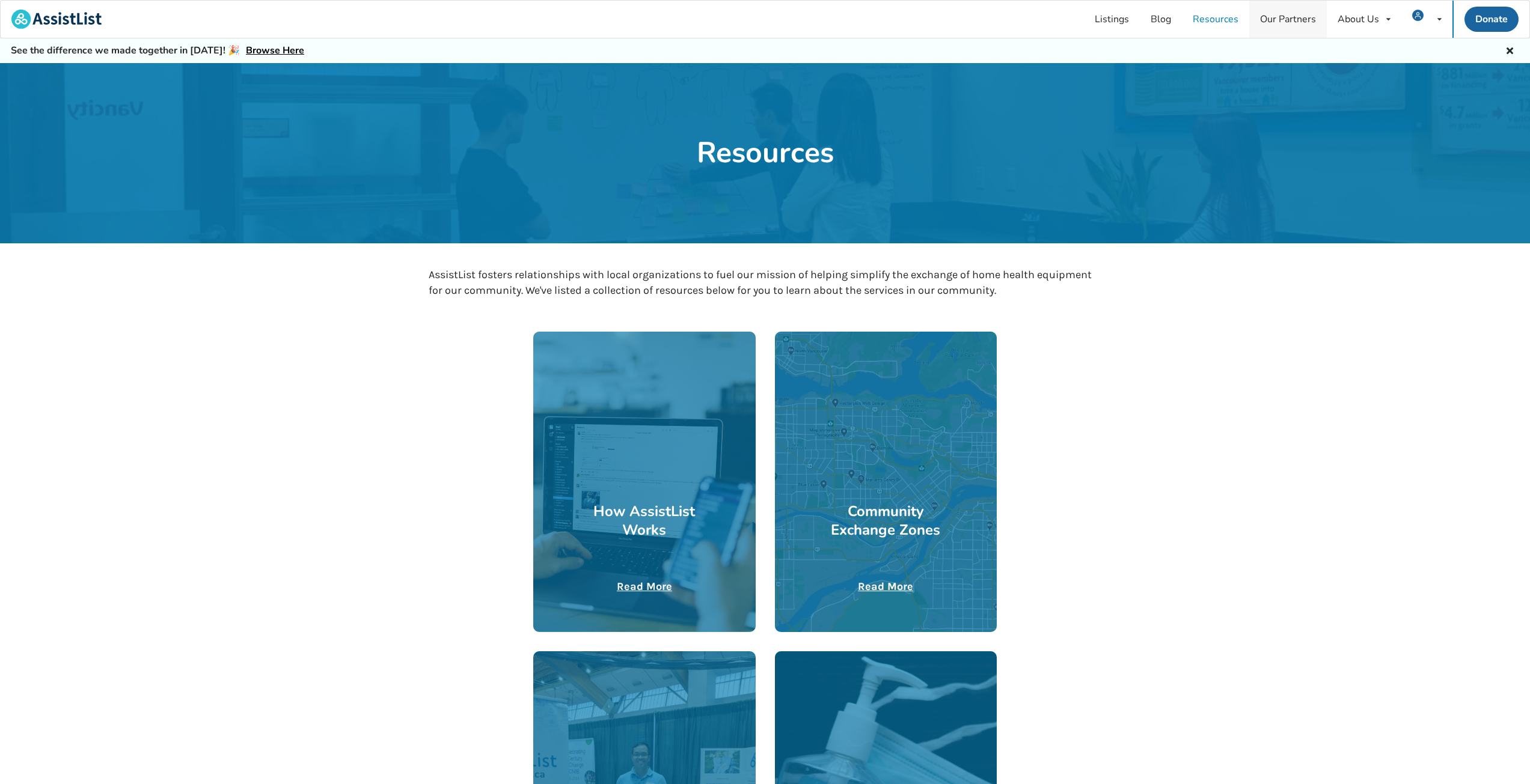
click at [1273, 14] on link "Our Partners" at bounding box center [1288, 19] width 77 height 37
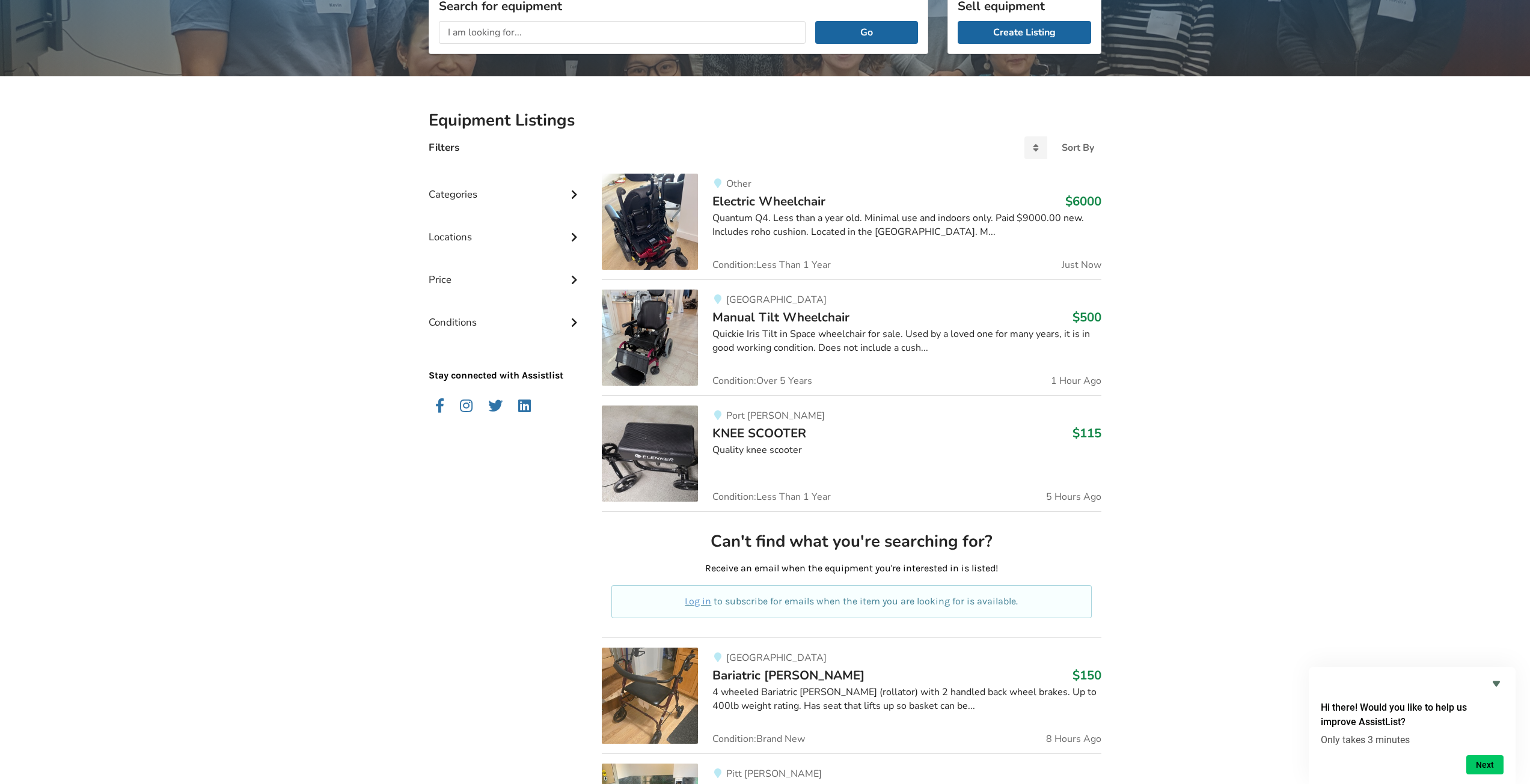
click at [485, 234] on div "Locations" at bounding box center [505, 228] width 154 height 42
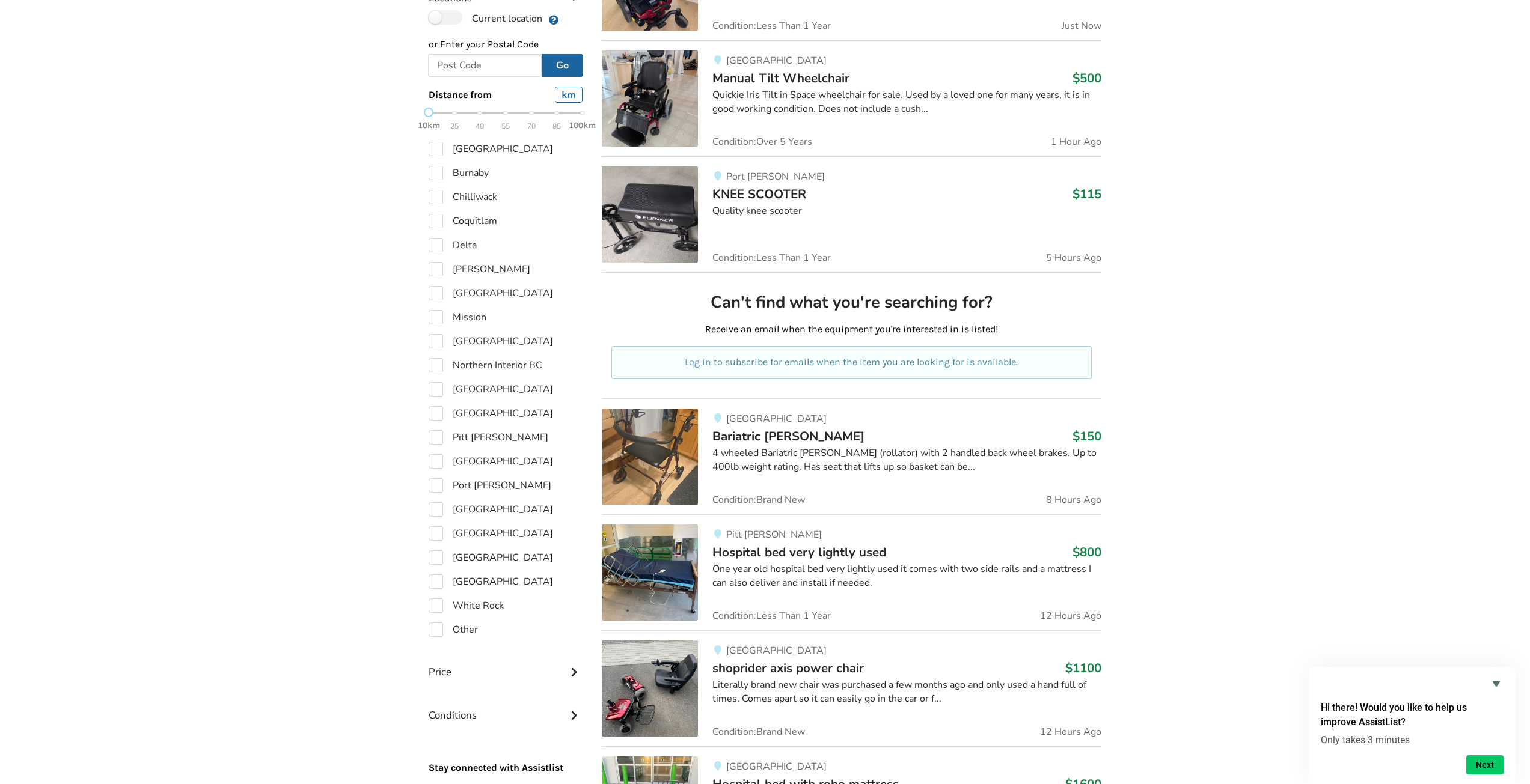
scroll to position [415, 0]
